Goal: Task Accomplishment & Management: Complete application form

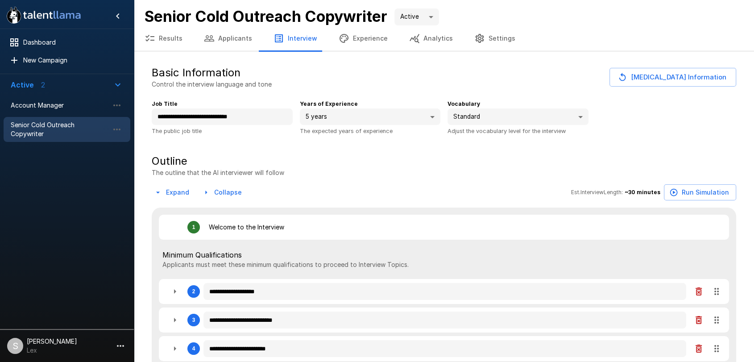
type textarea "*"
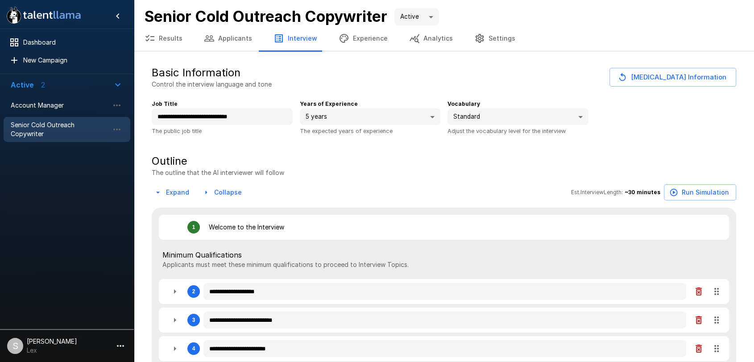
type textarea "*"
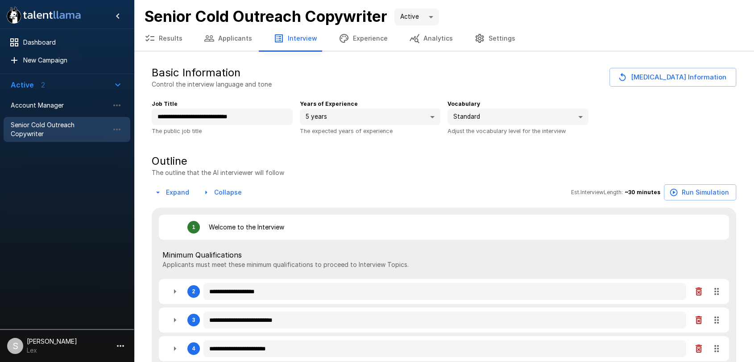
type textarea "*"
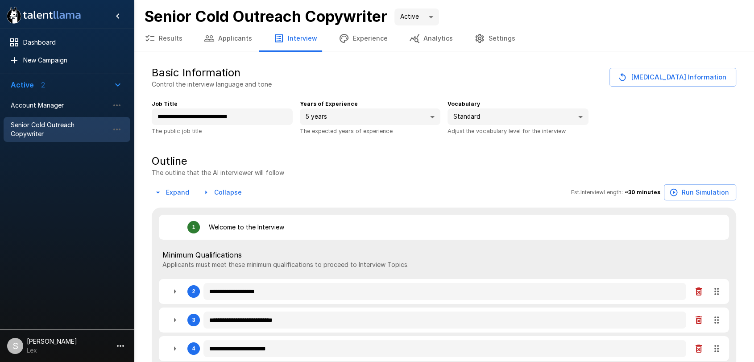
type textarea "*"
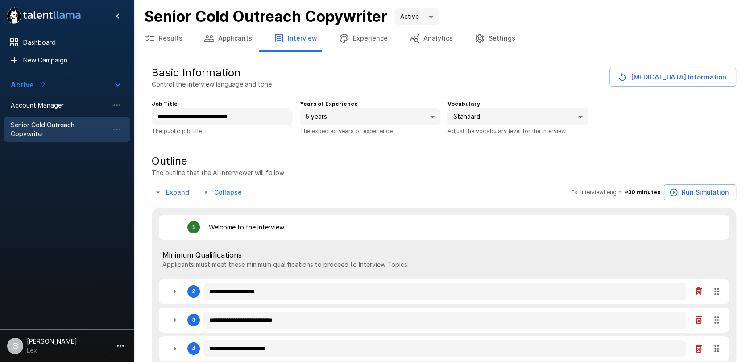
type textarea "*"
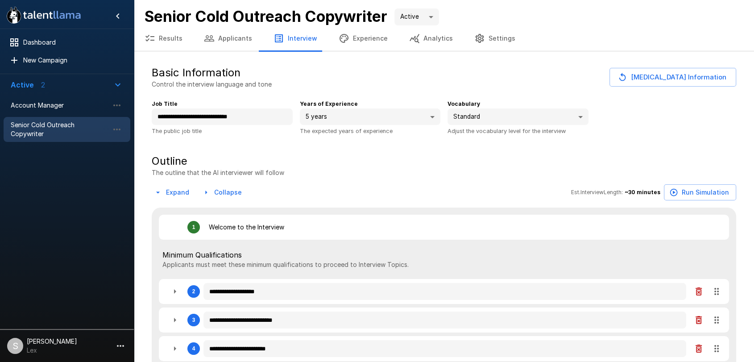
type textarea "*"
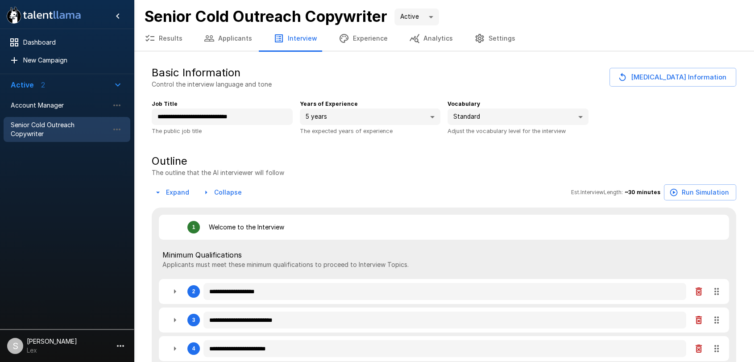
type textarea "*"
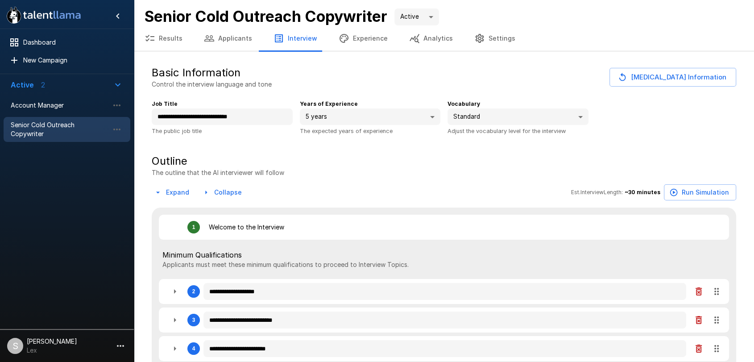
type textarea "*"
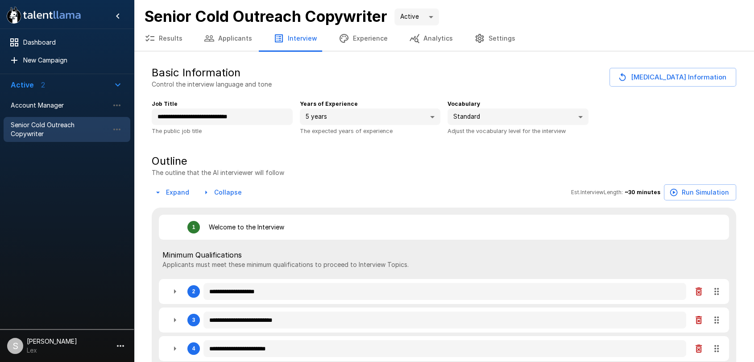
type textarea "*"
click at [38, 104] on span "Account Manager" at bounding box center [60, 105] width 98 height 9
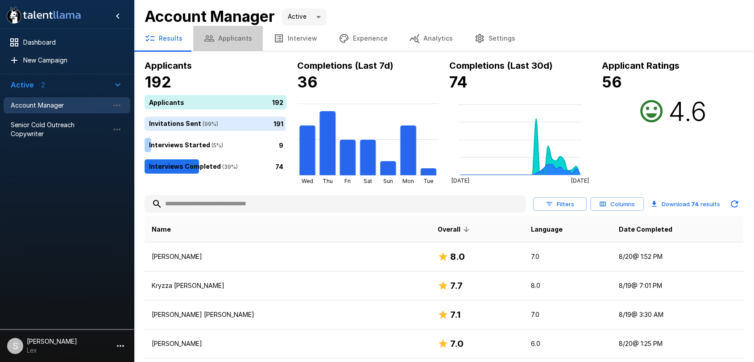
click at [242, 42] on button "Applicants" at bounding box center [228, 38] width 70 height 25
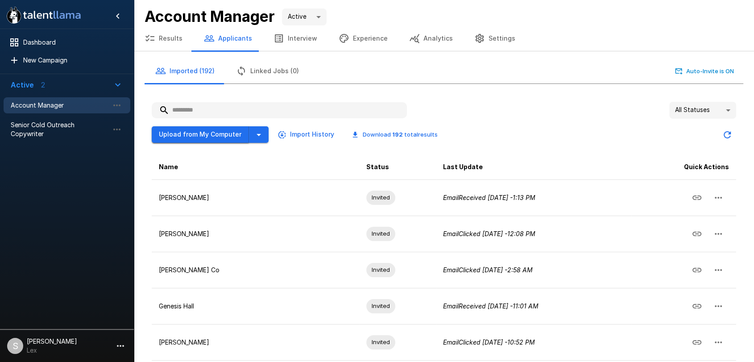
click at [217, 133] on button "Upload from My Computer" at bounding box center [200, 134] width 97 height 17
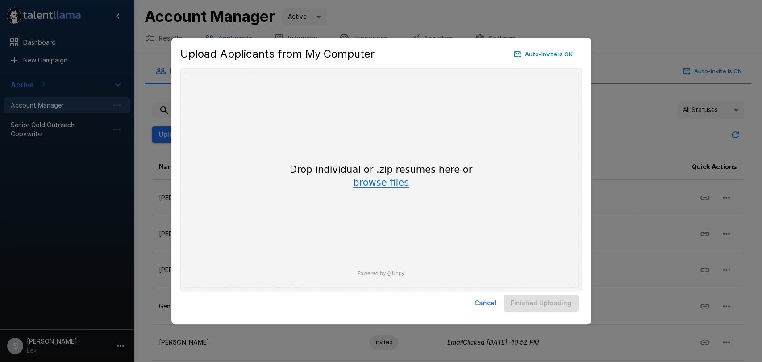
click at [375, 182] on button "browse files" at bounding box center [381, 183] width 56 height 10
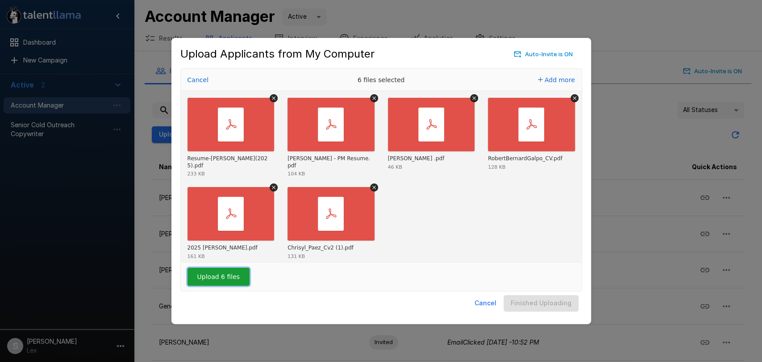
click at [223, 274] on button "Upload 6 files" at bounding box center [219, 277] width 62 height 18
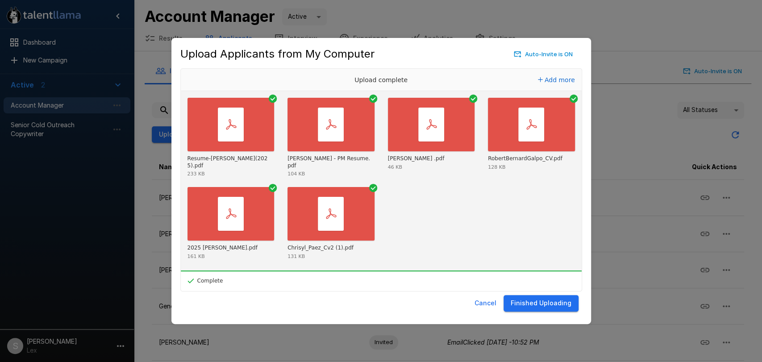
click at [521, 304] on button "Finished Uploading" at bounding box center [541, 303] width 75 height 17
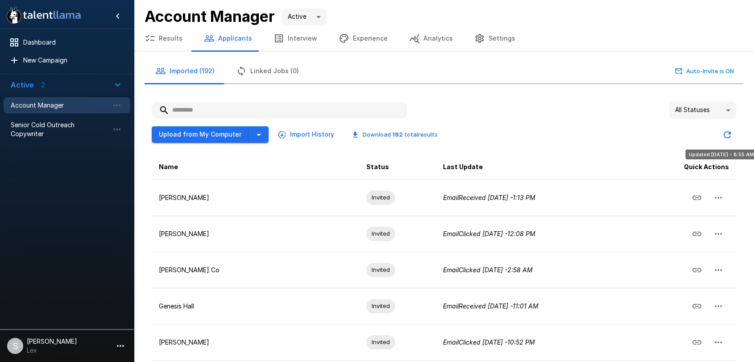
click at [725, 136] on icon "Updated Today - 8:55 AM" at bounding box center [727, 134] width 7 height 7
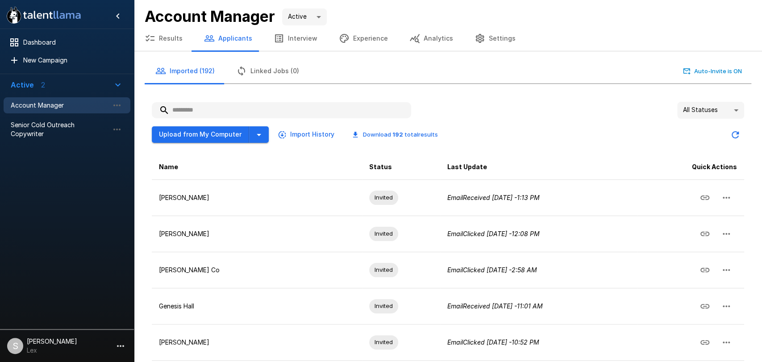
click at [729, 111] on body ".st0{fill:#FFFFFF;} .st1{fill:#76a4ed;} Dashboard New Campaign Active 2 Account…" at bounding box center [381, 181] width 762 height 362
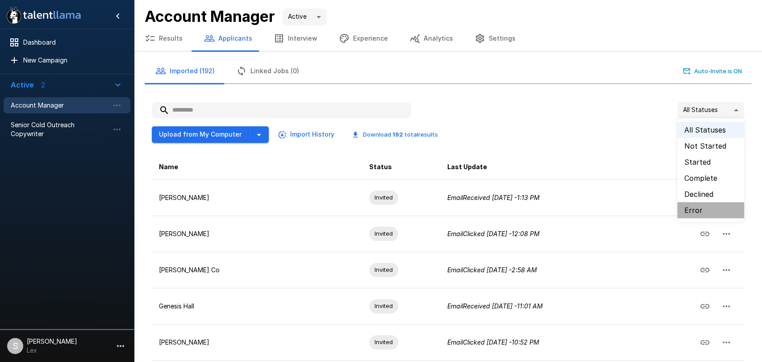
click at [694, 207] on li "Error" at bounding box center [710, 210] width 67 height 16
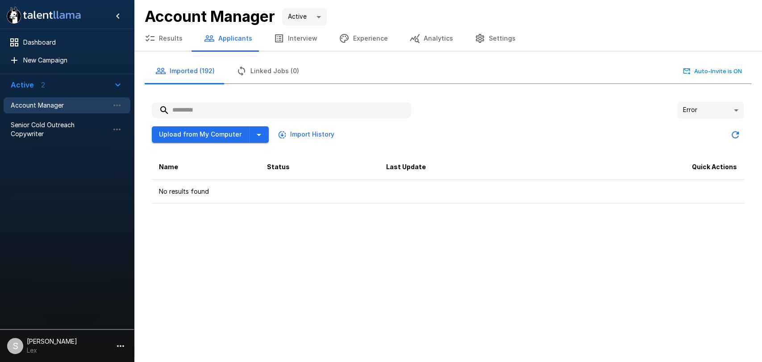
click at [739, 109] on body ".st0{fill:#FFFFFF;} .st1{fill:#76a4ed;} Dashboard New Campaign Active 2 Account…" at bounding box center [381, 181] width 762 height 362
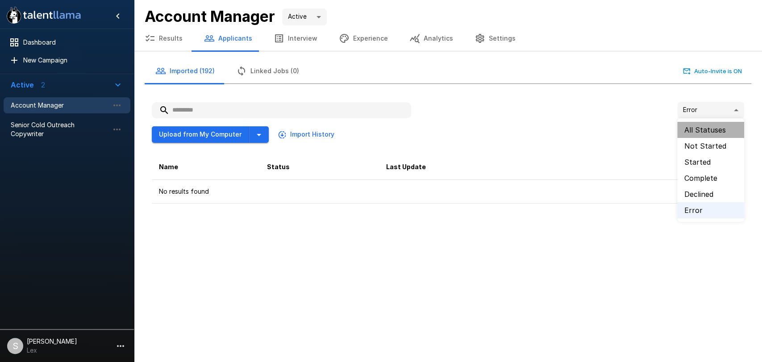
click at [711, 127] on li "All Statuses" at bounding box center [710, 130] width 67 height 16
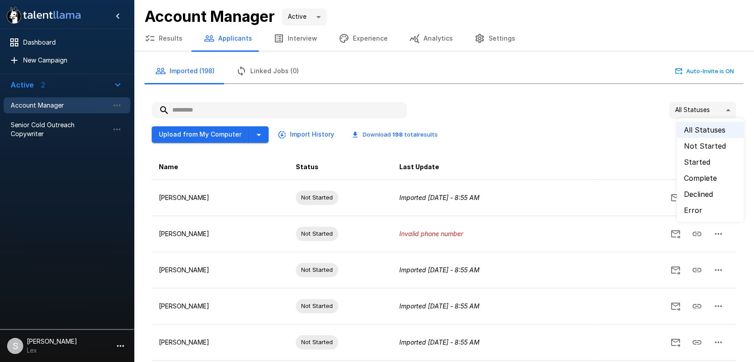
click at [730, 109] on body ".st0{fill:#FFFFFF;} .st1{fill:#76a4ed;} Dashboard New Campaign Active 2 Account…" at bounding box center [381, 181] width 762 height 362
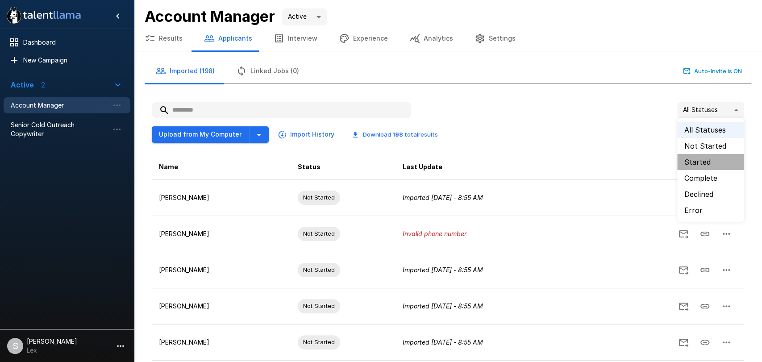
click at [703, 158] on li "Started" at bounding box center [710, 162] width 67 height 16
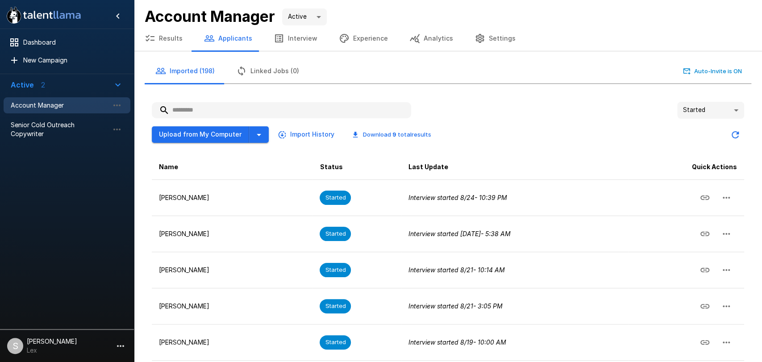
click at [730, 114] on body "**********" at bounding box center [381, 181] width 762 height 362
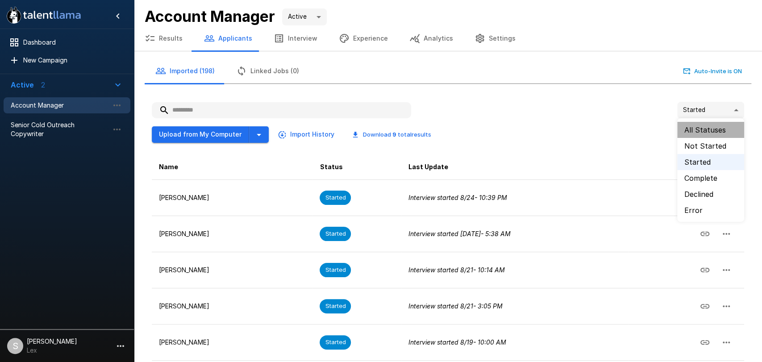
click at [696, 127] on li "All Statuses" at bounding box center [710, 130] width 67 height 16
type input "**"
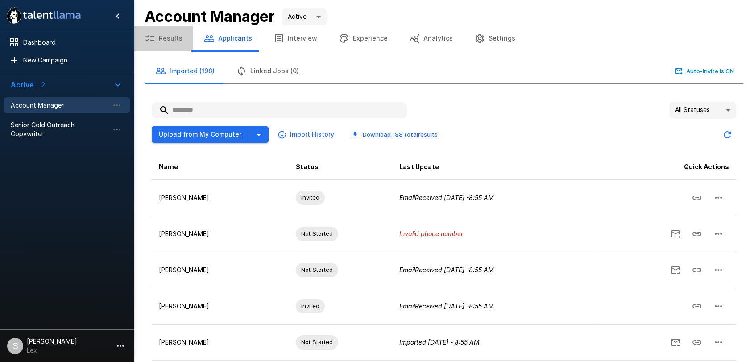
click at [161, 37] on button "Results" at bounding box center [163, 38] width 59 height 25
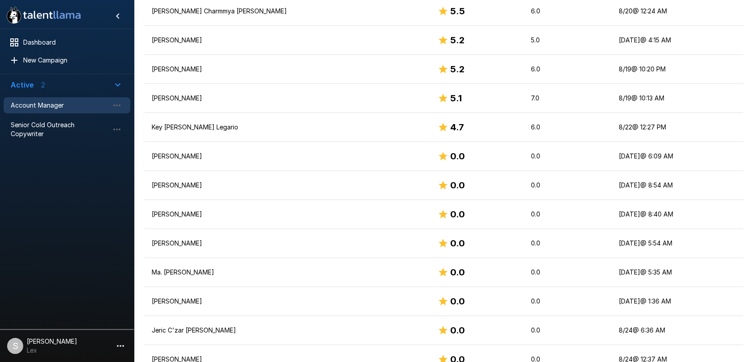
scroll to position [693, 0]
